Goal: Information Seeking & Learning: Learn about a topic

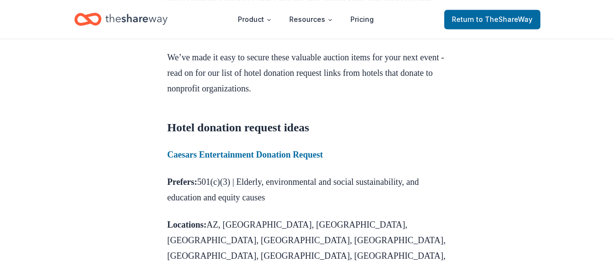
scroll to position [388, 0]
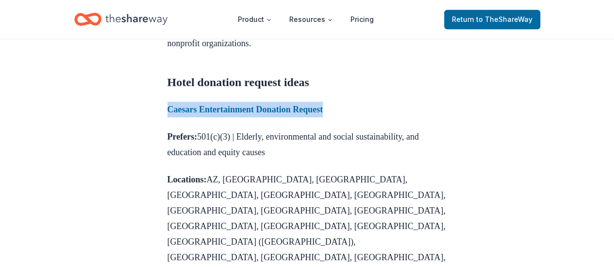
drag, startPoint x: 368, startPoint y: 124, endPoint x: 166, endPoint y: 124, distance: 202.0
copy strong "Caesars Entertainment Donation Request"
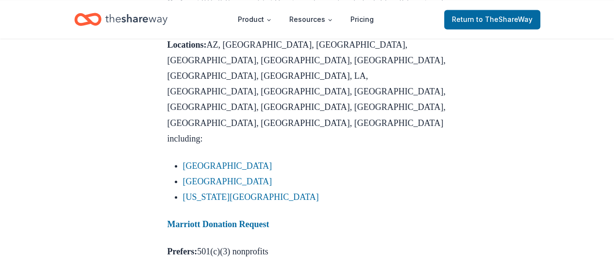
scroll to position [826, 0]
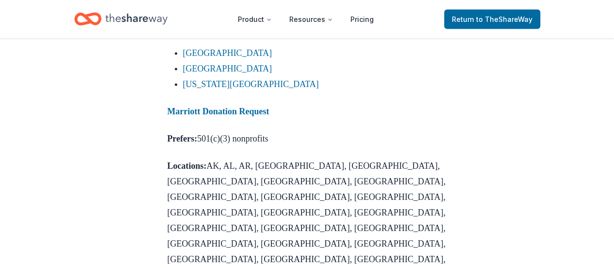
scroll to position [971, 0]
